Goal: Task Accomplishment & Management: Complete application form

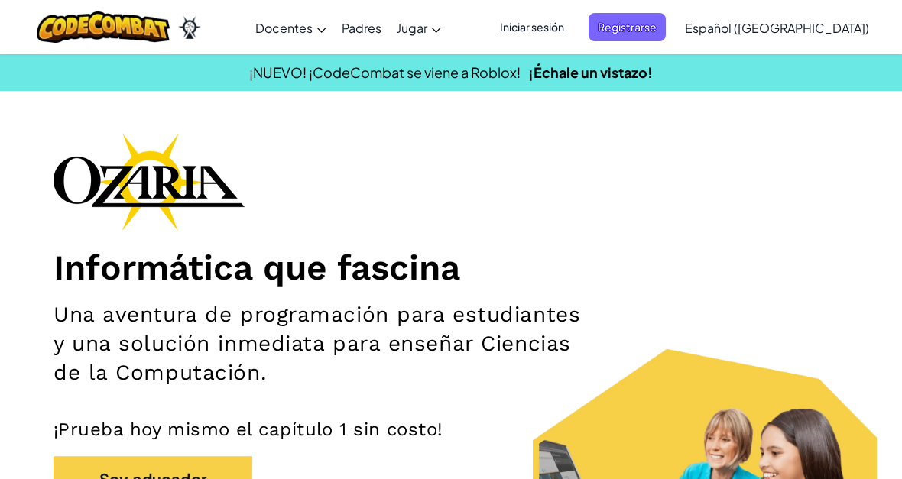
click at [596, 9] on div "Iniciar sesión Registrarse Español ([GEOGRAPHIC_DATA]) English ([GEOGRAPHIC_DAT…" at bounding box center [680, 27] width 394 height 41
click at [551, 27] on span "Iniciar sesión" at bounding box center [532, 27] width 83 height 28
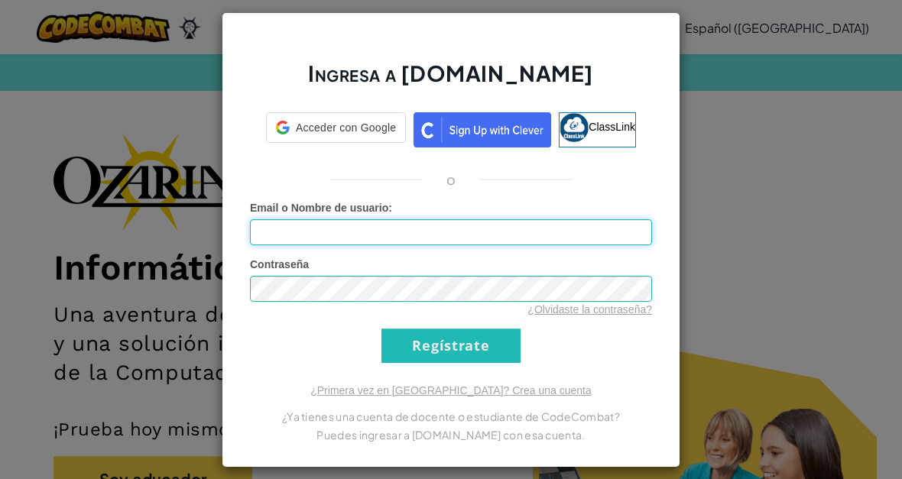
click at [524, 244] on input "Email o Nombre de usuario :" at bounding box center [451, 232] width 402 height 26
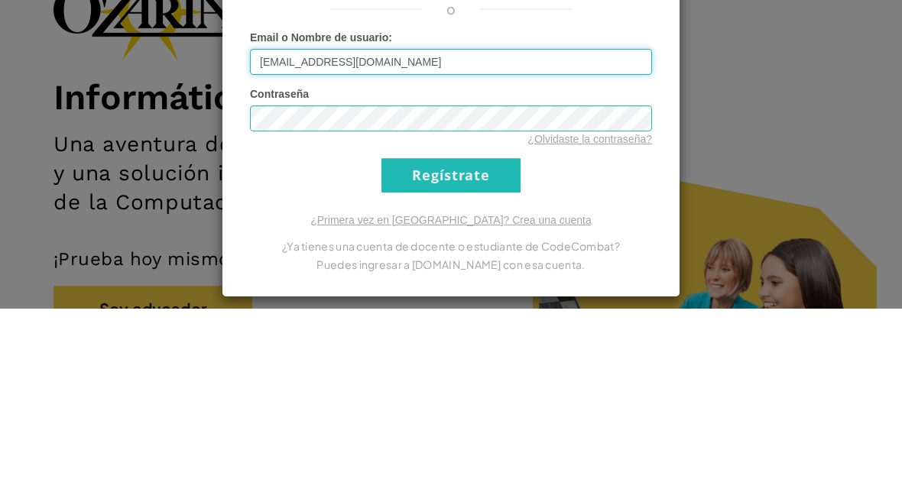
type input "[EMAIL_ADDRESS][DOMAIN_NAME]"
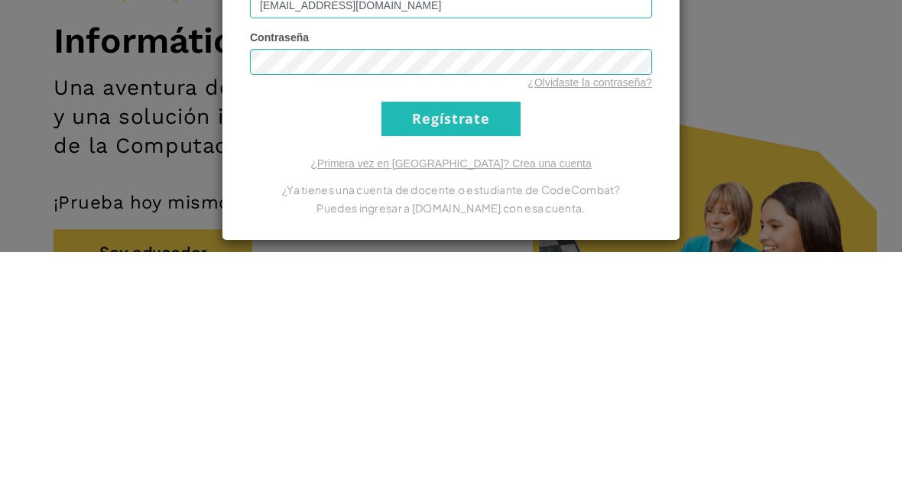
click at [496, 329] on input "Regístrate" at bounding box center [451, 346] width 139 height 34
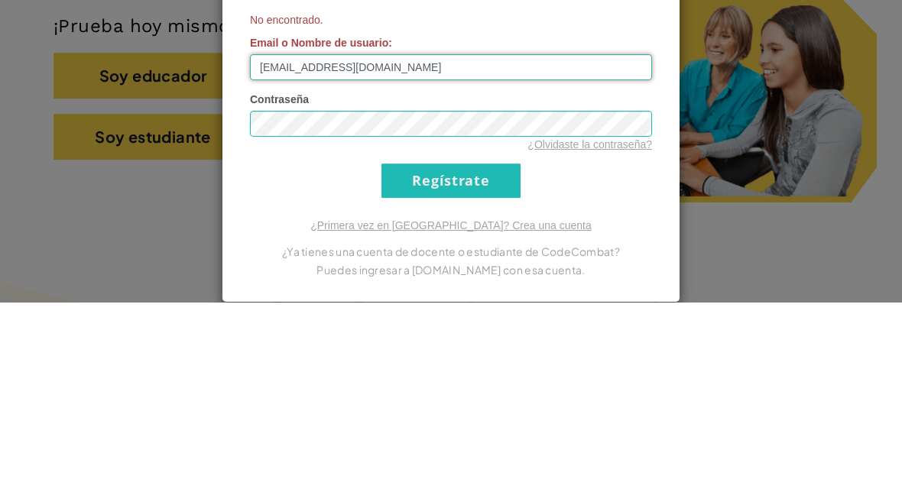
click at [650, 231] on input "[EMAIL_ADDRESS][DOMAIN_NAME]" at bounding box center [451, 244] width 402 height 26
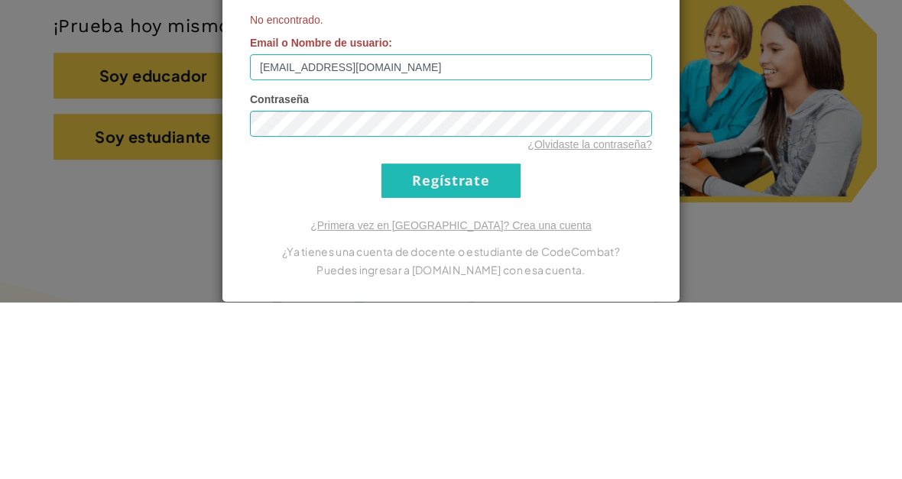
scroll to position [404, 0]
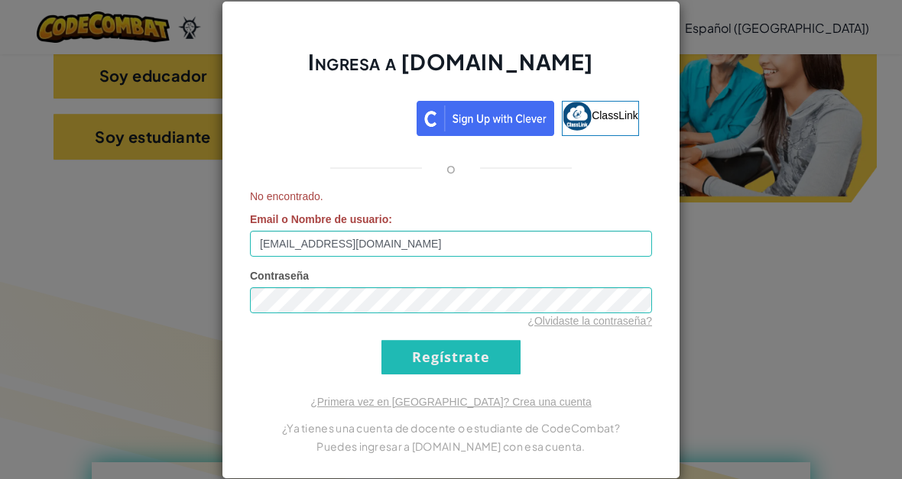
click at [496, 361] on input "Regístrate" at bounding box center [451, 357] width 139 height 34
click at [79, 240] on div "Ingresa a [DOMAIN_NAME] ClassLink o No encontrado. Email o Nombre de usuario : …" at bounding box center [451, 239] width 902 height 479
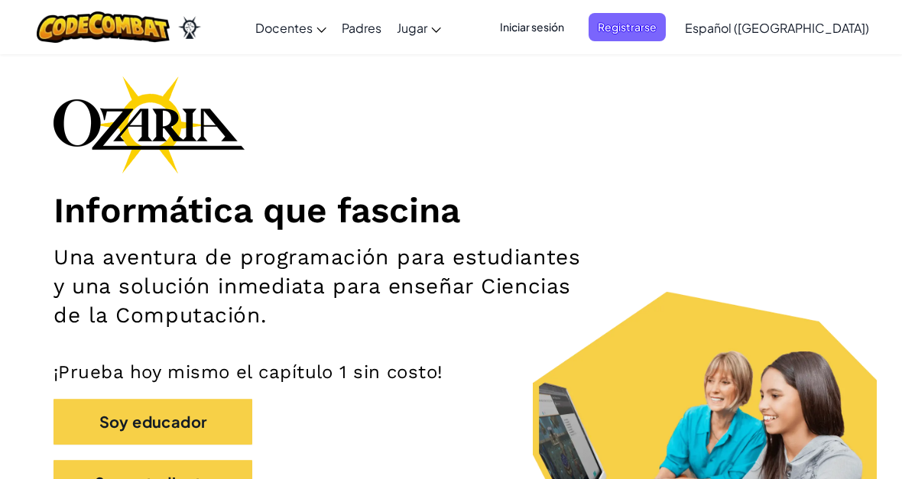
scroll to position [46, 0]
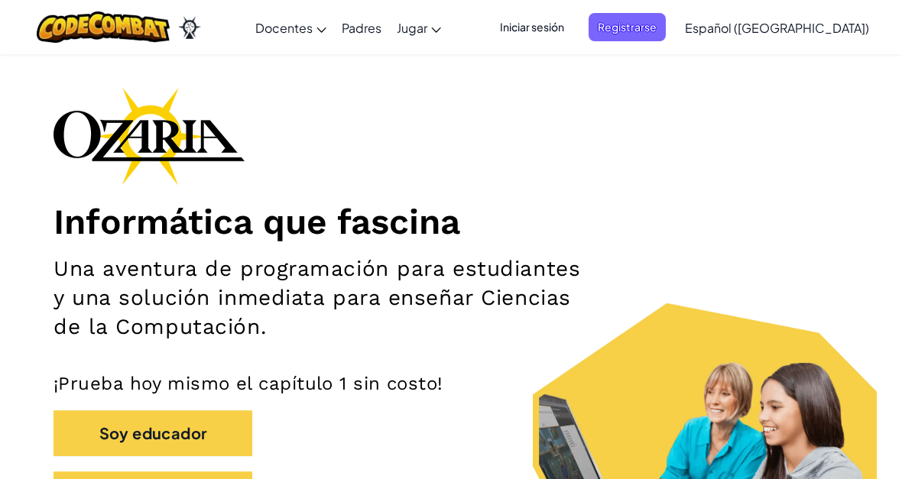
click at [564, 34] on span "Iniciar sesión" at bounding box center [532, 27] width 83 height 28
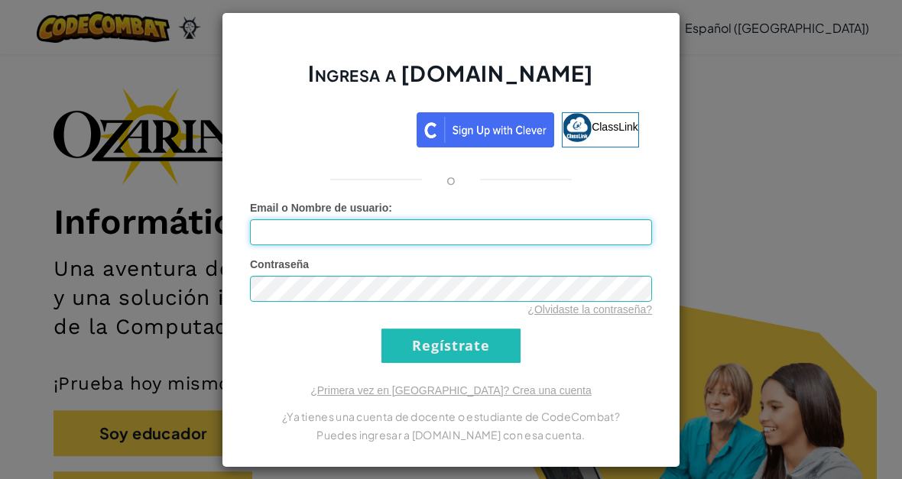
click at [575, 239] on input "Email o Nombre de usuario :" at bounding box center [451, 232] width 402 height 26
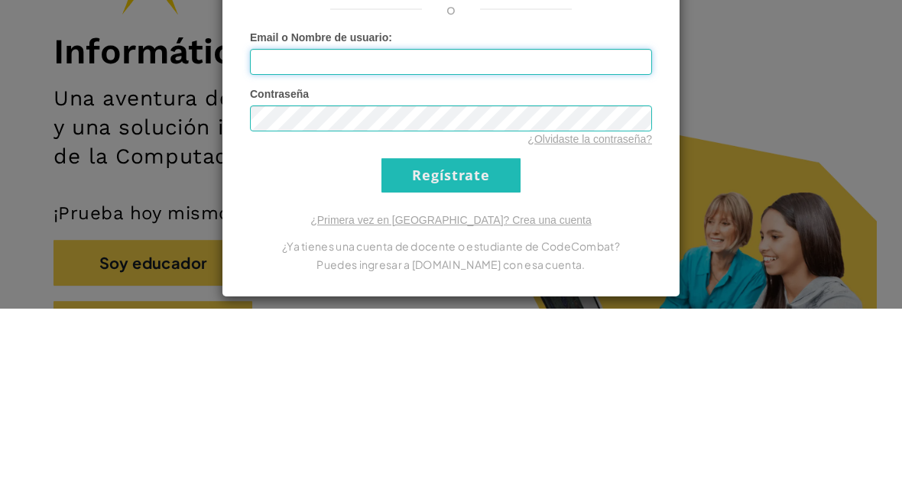
type input "[EMAIL_ADDRESS][DOMAIN_NAME]"
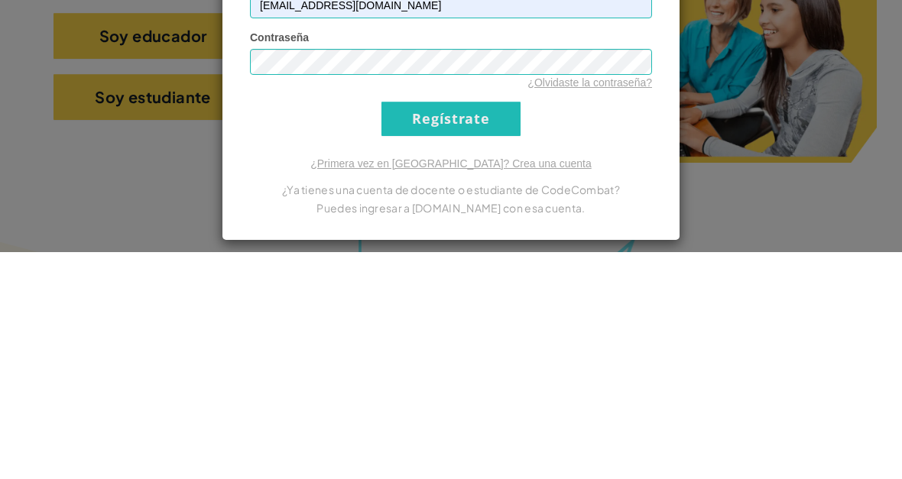
click at [505, 329] on input "Regístrate" at bounding box center [451, 346] width 139 height 34
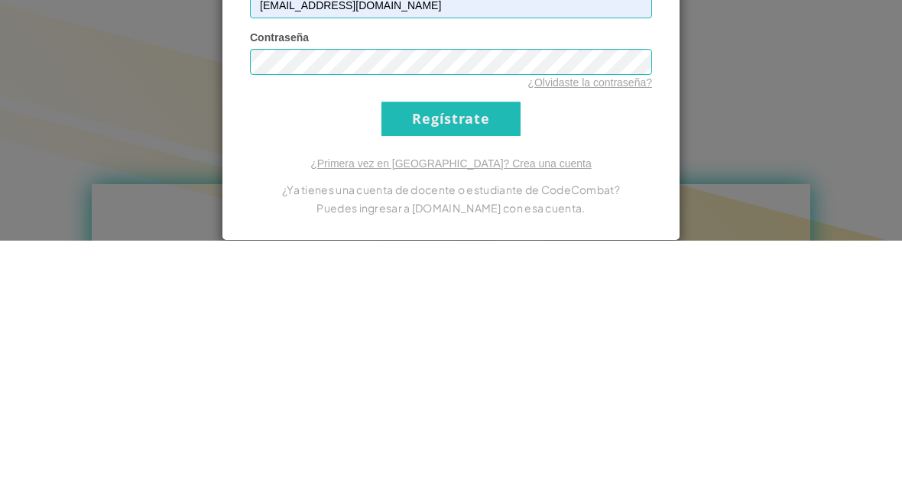
click at [499, 340] on input "Regístrate" at bounding box center [451, 357] width 139 height 34
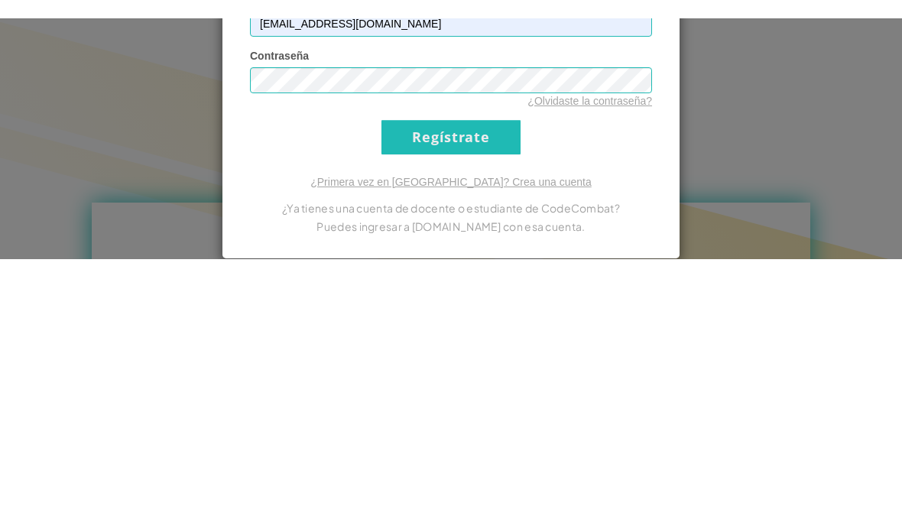
scroll to position [682, 0]
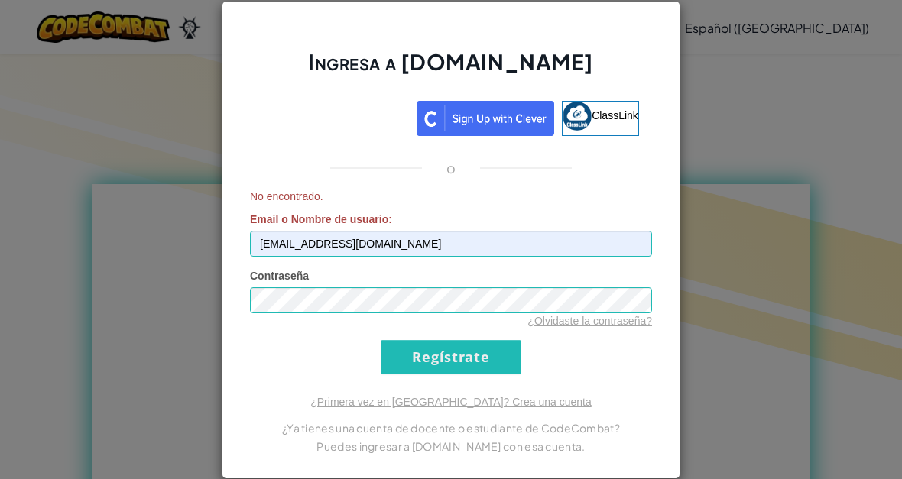
click at [486, 369] on input "Regístrate" at bounding box center [451, 357] width 139 height 34
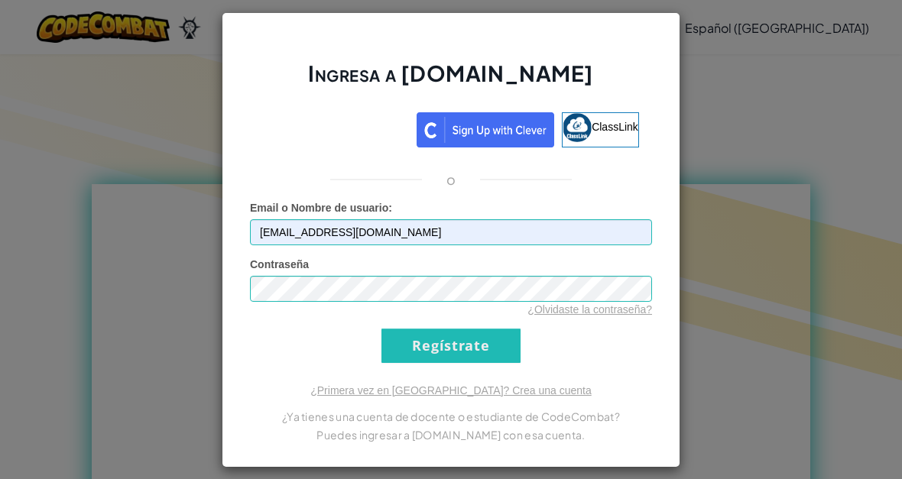
click at [495, 353] on input "Regístrate" at bounding box center [451, 346] width 139 height 34
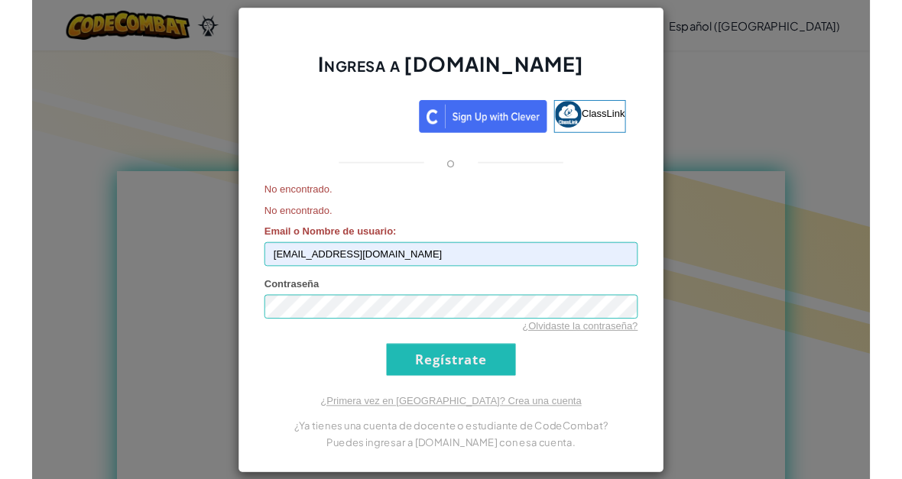
scroll to position [719, 0]
